Goal: Find specific page/section: Find specific page/section

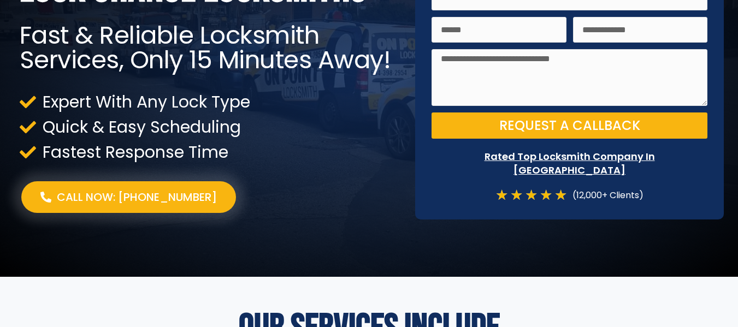
scroll to position [151, 0]
